Goal: Task Accomplishment & Management: Manage account settings

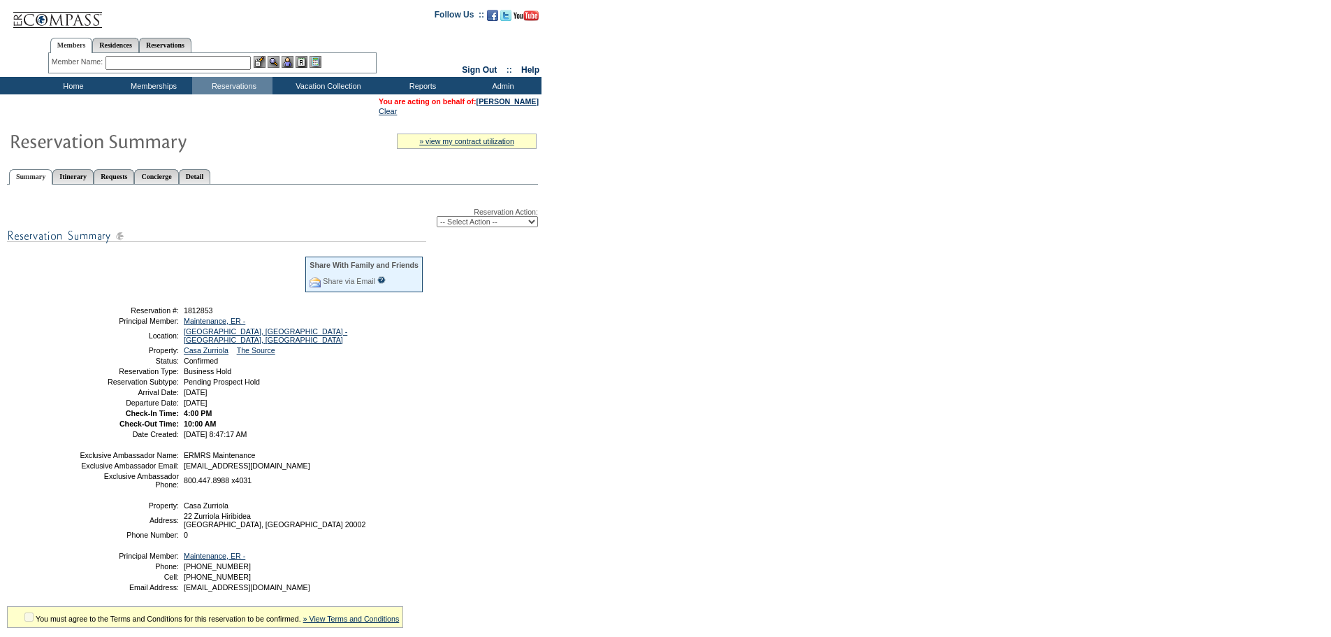
click at [504, 223] on select "-- Select Action -- Modify Reservation Dates Modify Reservation Cost Modify Occ…" at bounding box center [487, 221] width 101 height 11
select select "CancelRes"
click at [437, 219] on select "-- Select Action -- Modify Reservation Dates Modify Reservation Cost Modify Occ…" at bounding box center [487, 221] width 101 height 11
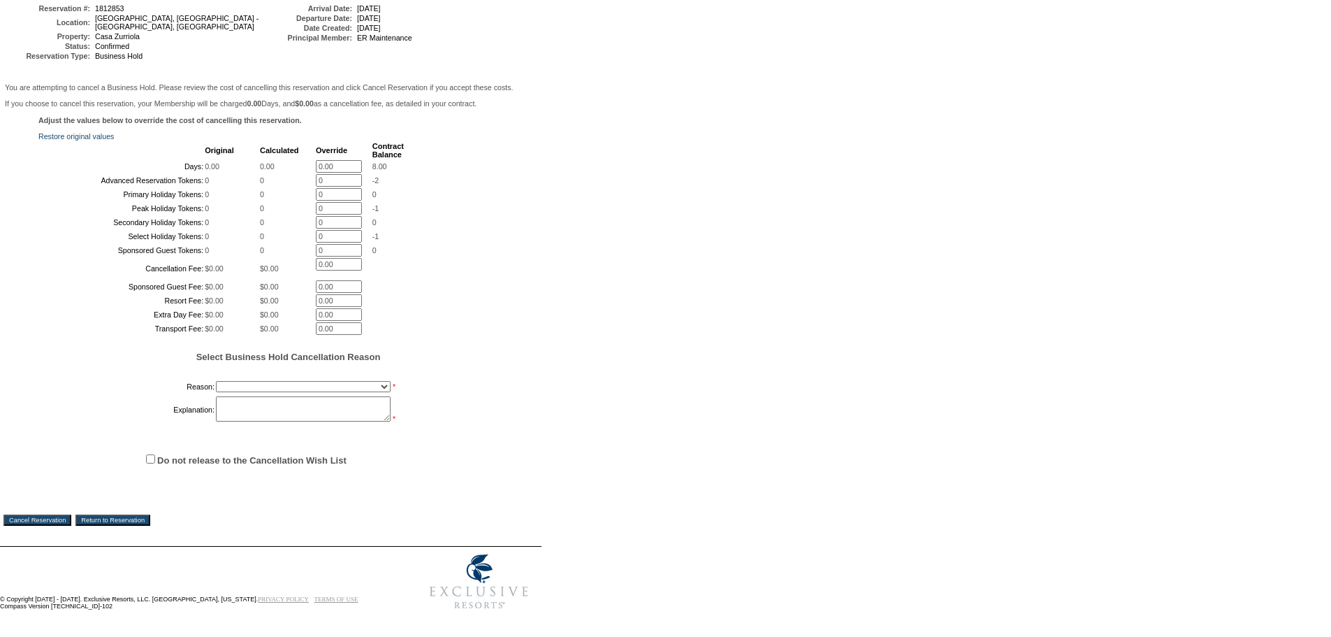
scroll to position [289, 0]
click at [259, 384] on select "Onboarding Pacification Prospect Closed Released to Members" at bounding box center [303, 386] width 175 height 11
select select "1055"
click at [216, 381] on select "Onboarding Pacification Prospect Closed Released to Members" at bounding box center [303, 386] width 175 height 11
click at [252, 409] on textarea at bounding box center [303, 408] width 175 height 25
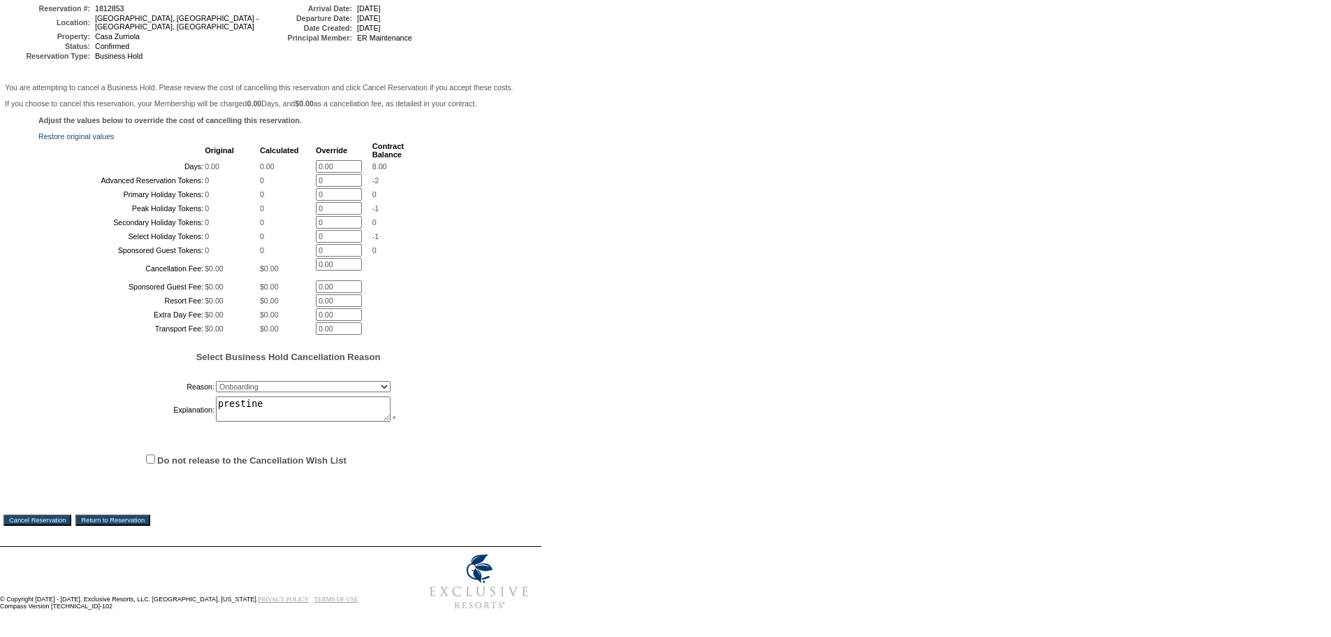
type textarea "prestine"
click at [149, 454] on input "Do not release to the Cancellation Wish List" at bounding box center [150, 458] width 9 height 9
checkbox input "true"
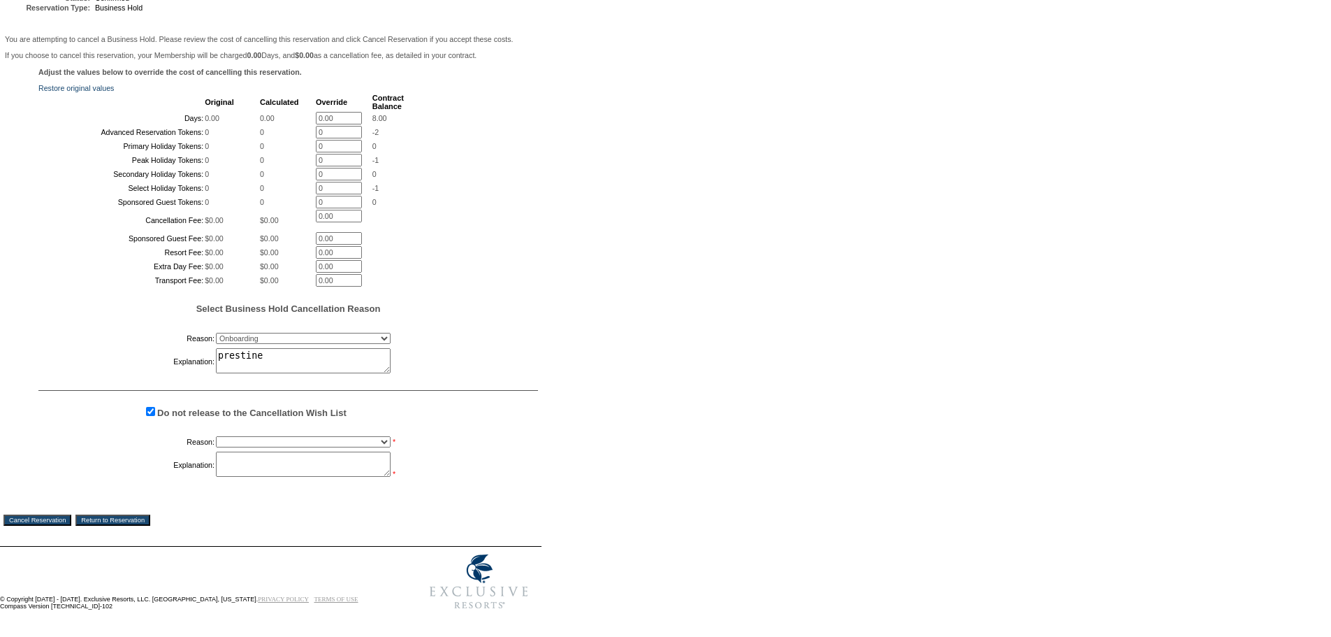
click at [240, 447] on select "Creating Continuous Stay Days Booked After Cancellation Experiential / Hotel / …" at bounding box center [303, 441] width 175 height 11
select select "1033"
click at [216, 447] on select "Creating Continuous Stay Days Booked After Cancellation Experiential / Hotel / …" at bounding box center [303, 441] width 175 height 11
drag, startPoint x: 240, startPoint y: 504, endPoint x: 171, endPoint y: 539, distance: 76.9
click at [238, 477] on textarea at bounding box center [303, 464] width 175 height 25
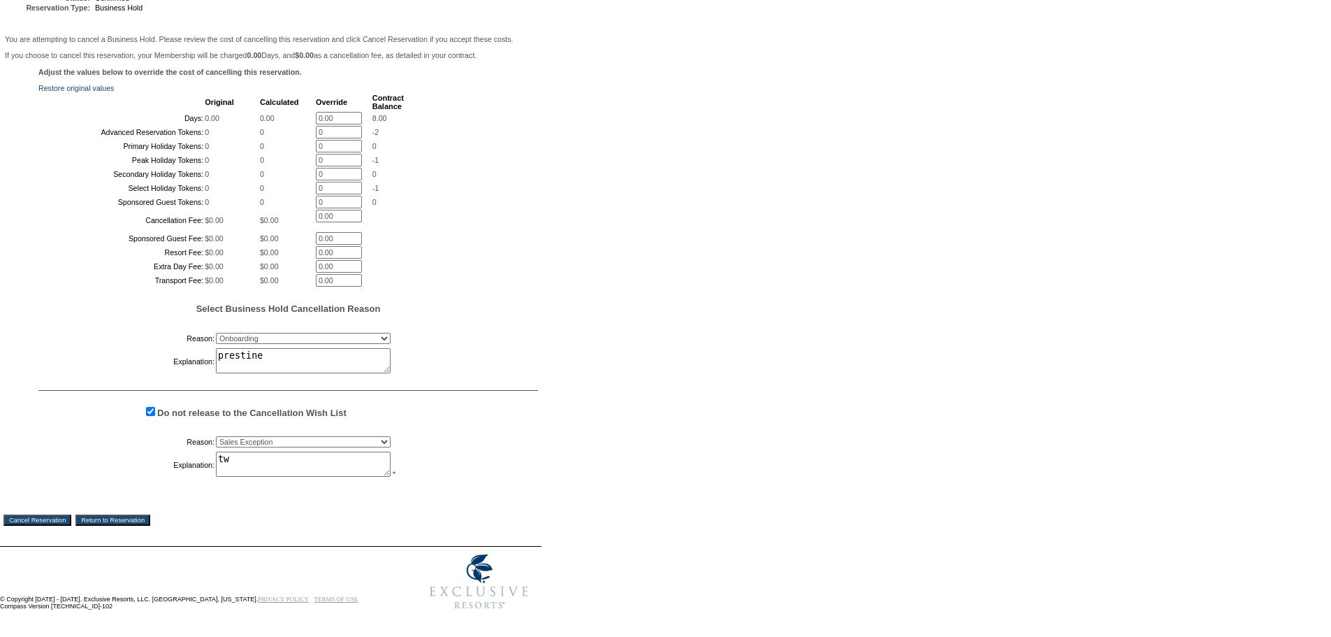
type textarea "tw"
click at [38, 526] on input "Cancel Reservation" at bounding box center [37, 519] width 68 height 11
